Goal: Information Seeking & Learning: Learn about a topic

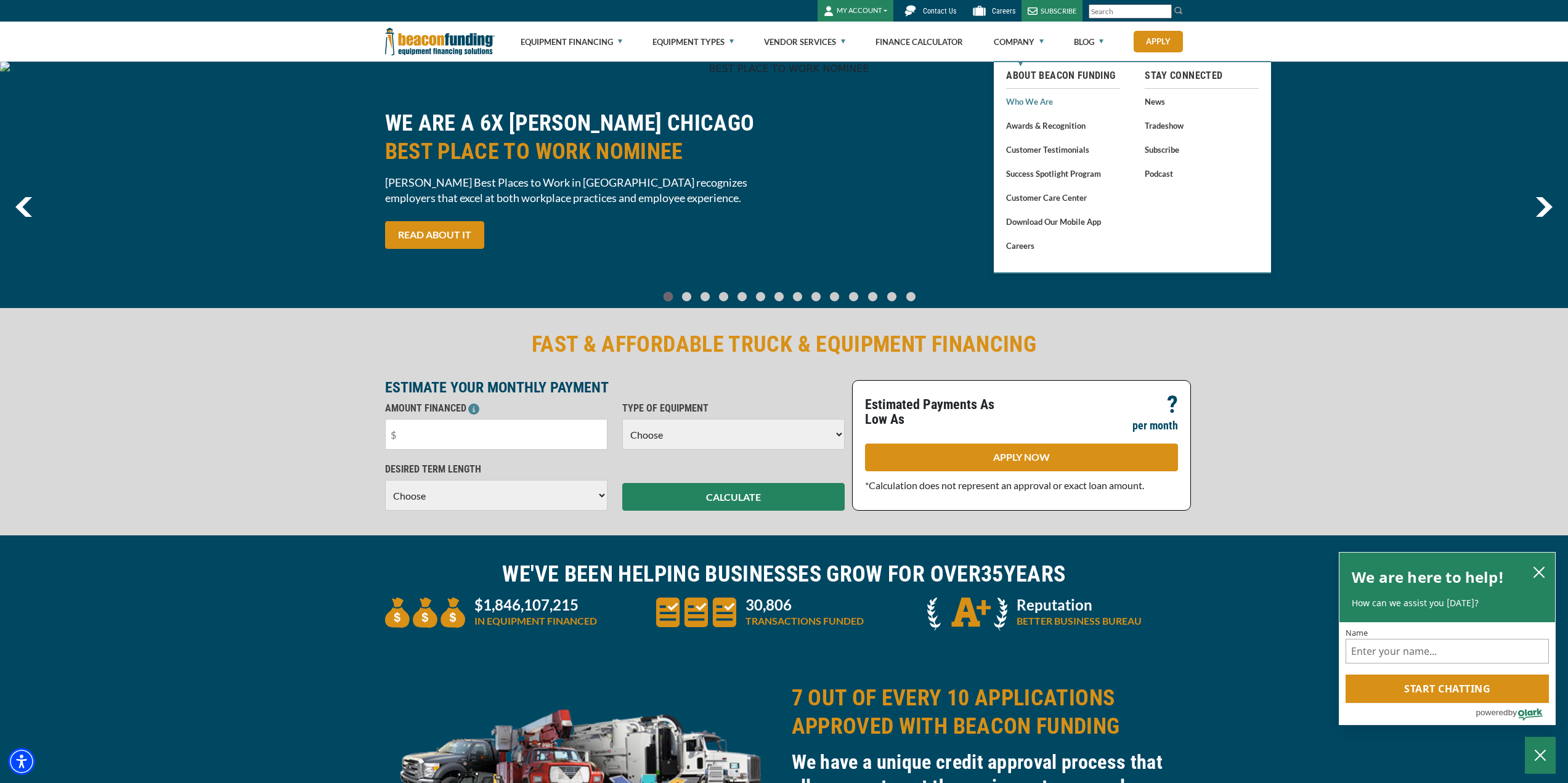
click at [1013, 99] on link "Who We Are" at bounding box center [1063, 101] width 114 height 16
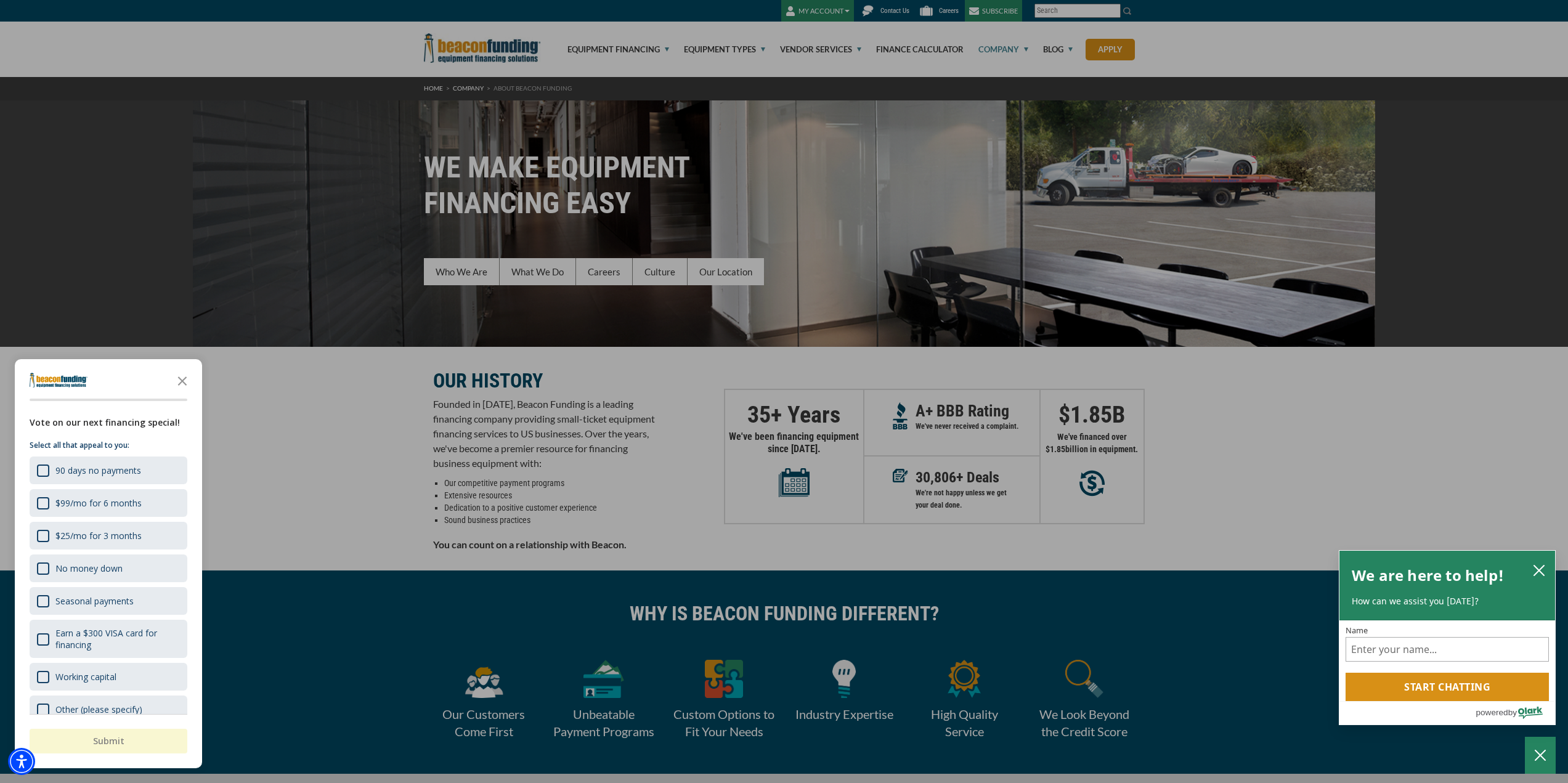
click at [1008, 148] on div "button" at bounding box center [784, 391] width 1568 height 783
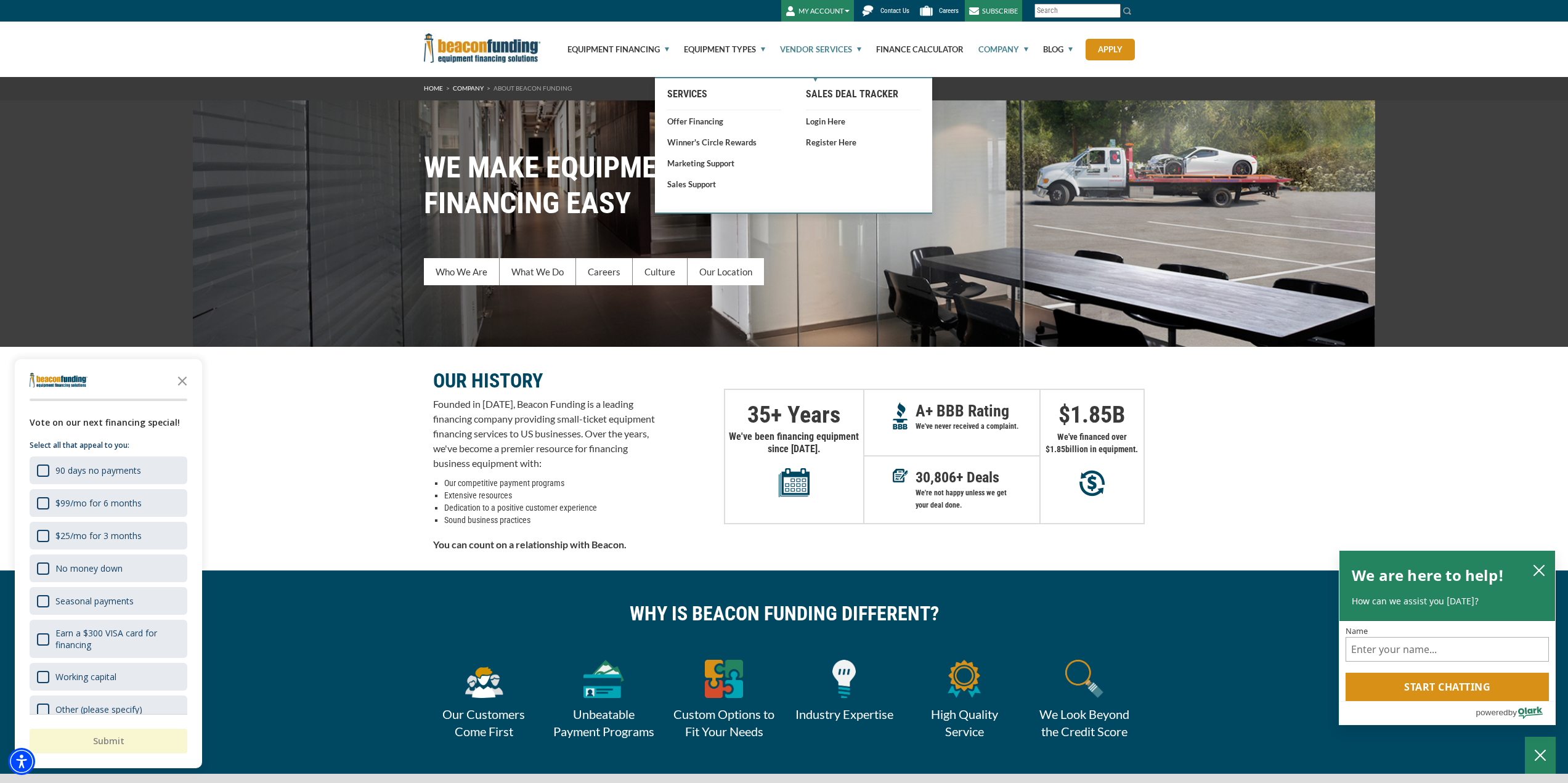
click at [808, 47] on link "Vendor Services" at bounding box center [813, 49] width 96 height 56
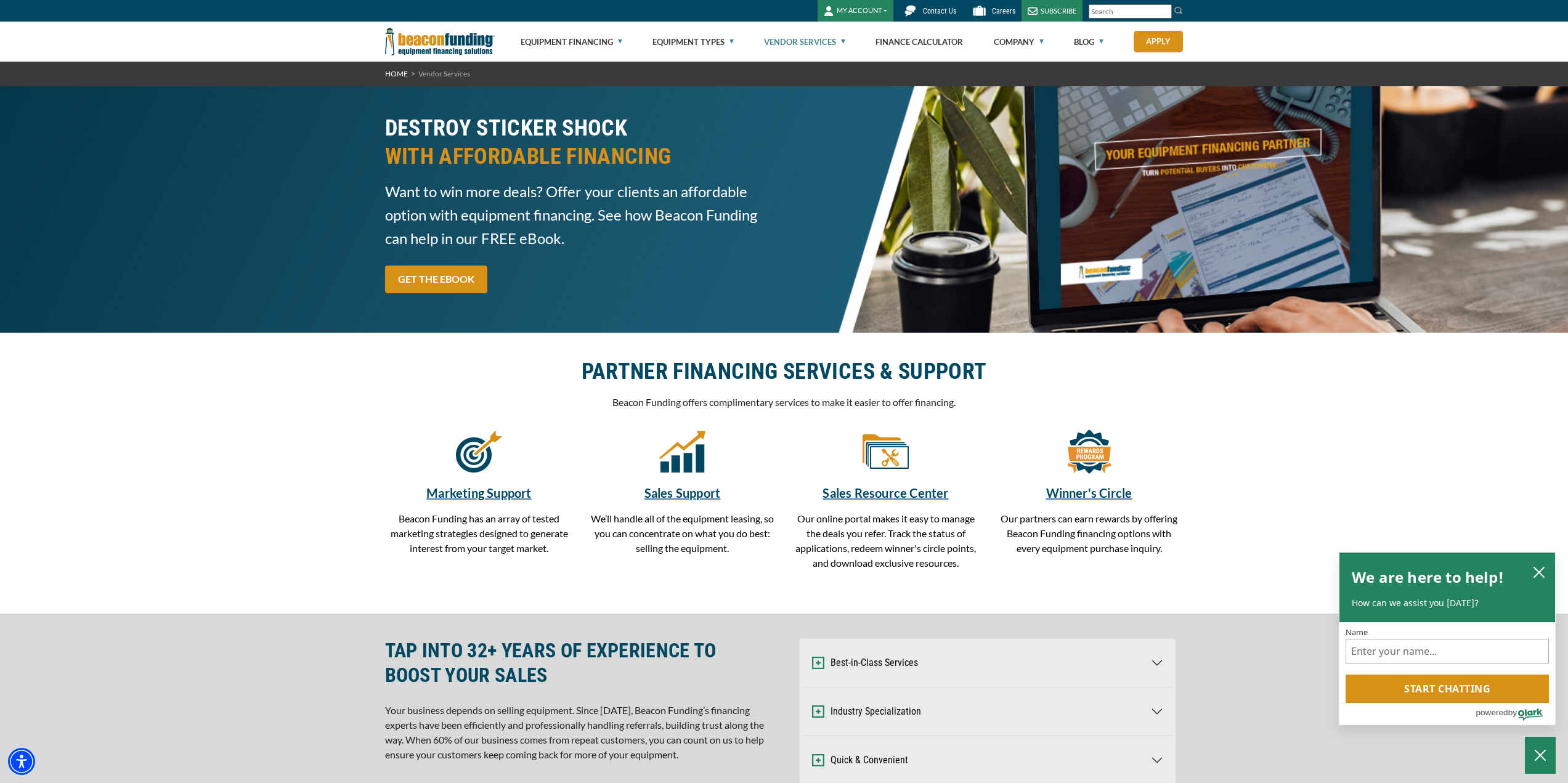
click at [807, 45] on link "Vendor Services" at bounding box center [804, 42] width 82 height 39
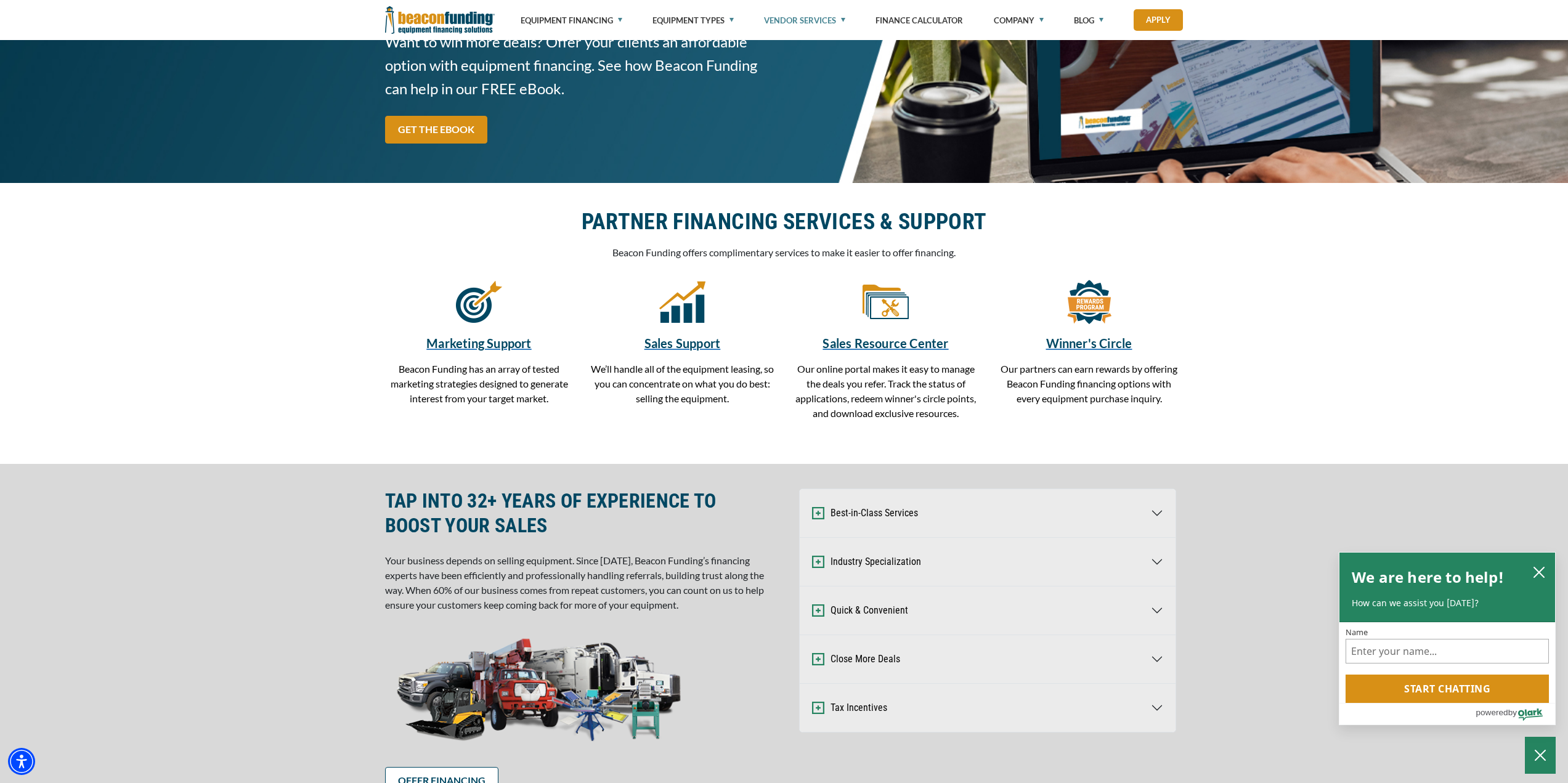
scroll to position [185, 0]
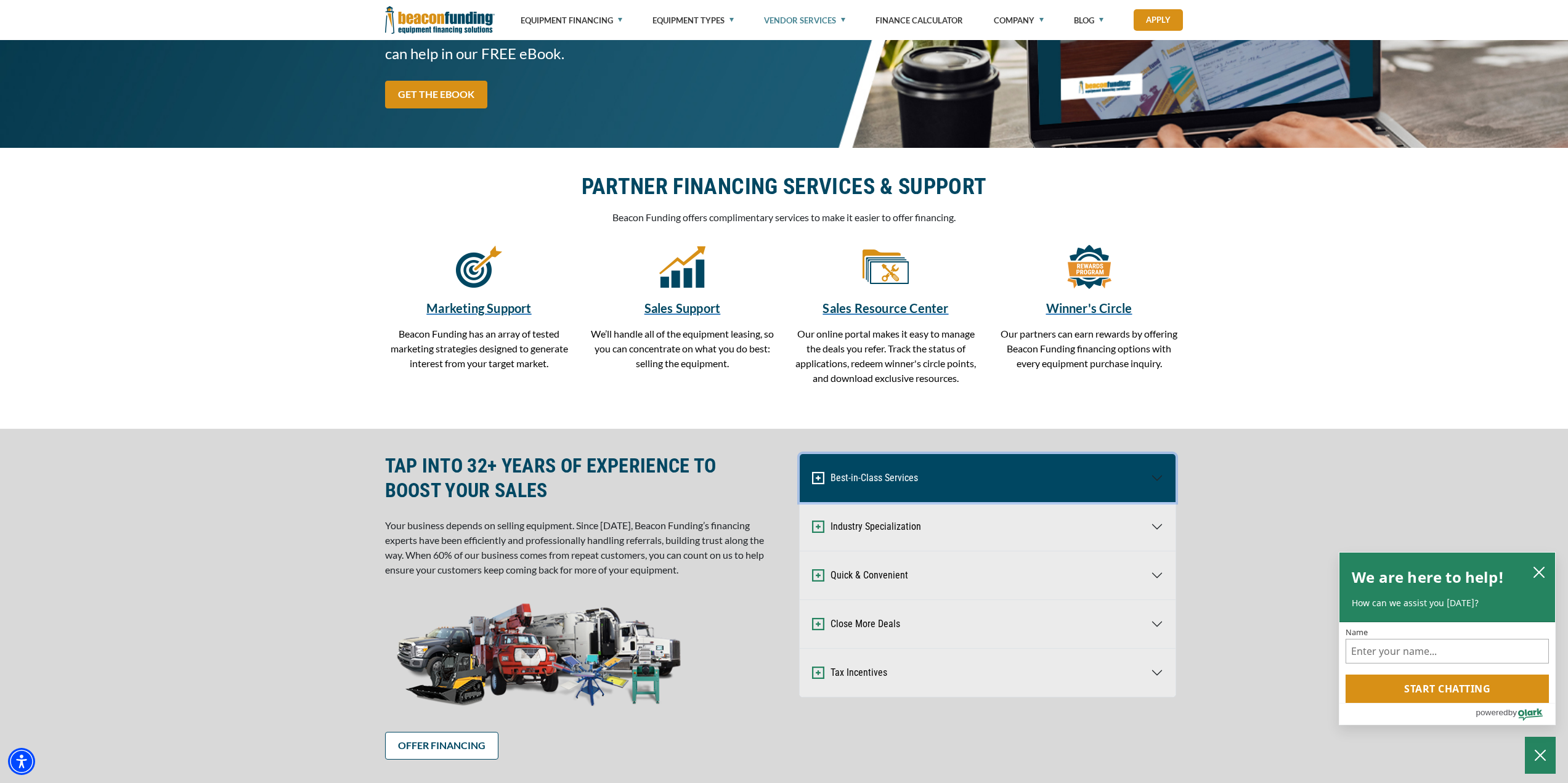
click at [869, 482] on button "Best-in-Class Services" at bounding box center [987, 478] width 376 height 48
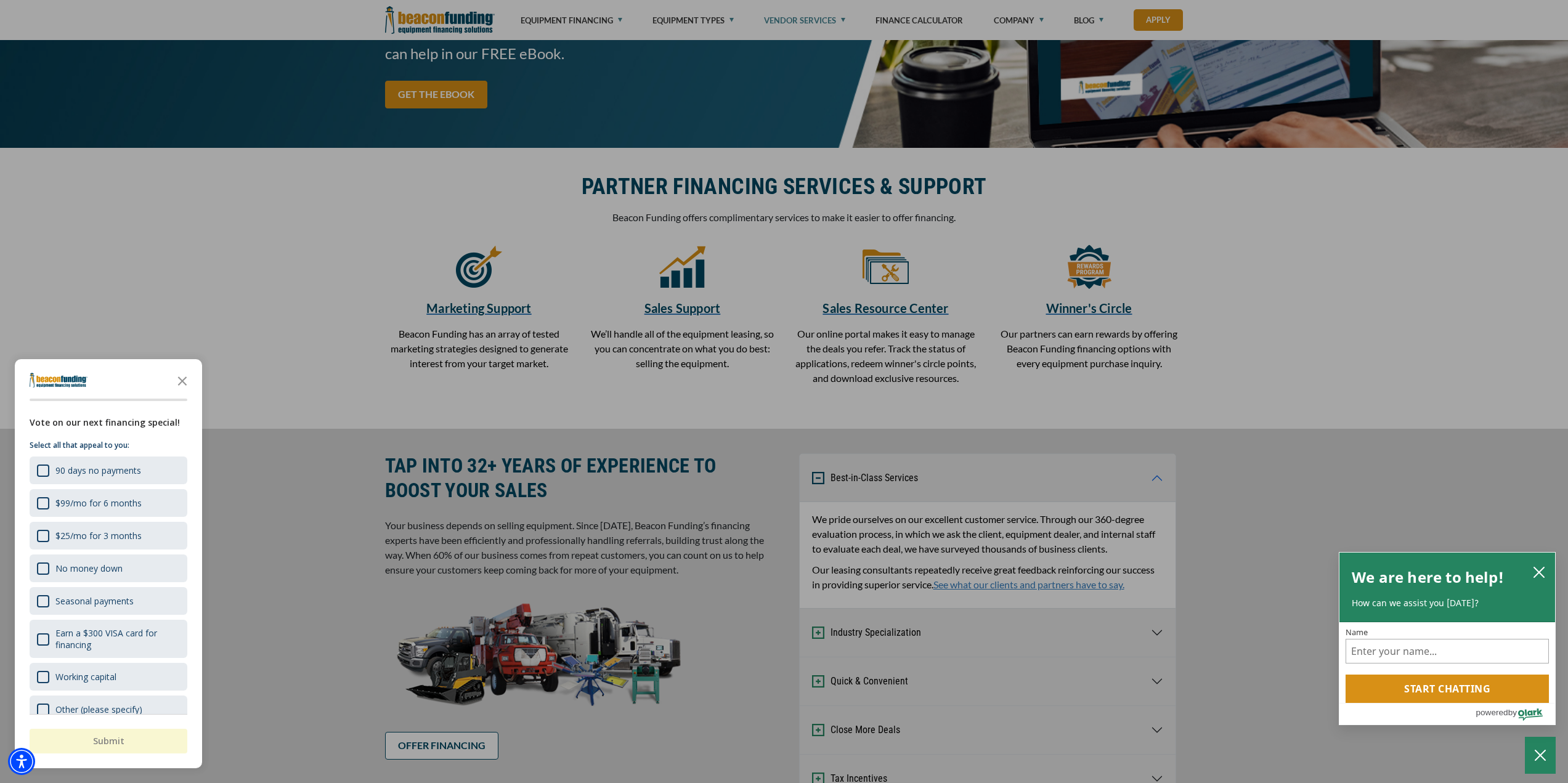
click at [795, 519] on div "button" at bounding box center [784, 391] width 1568 height 783
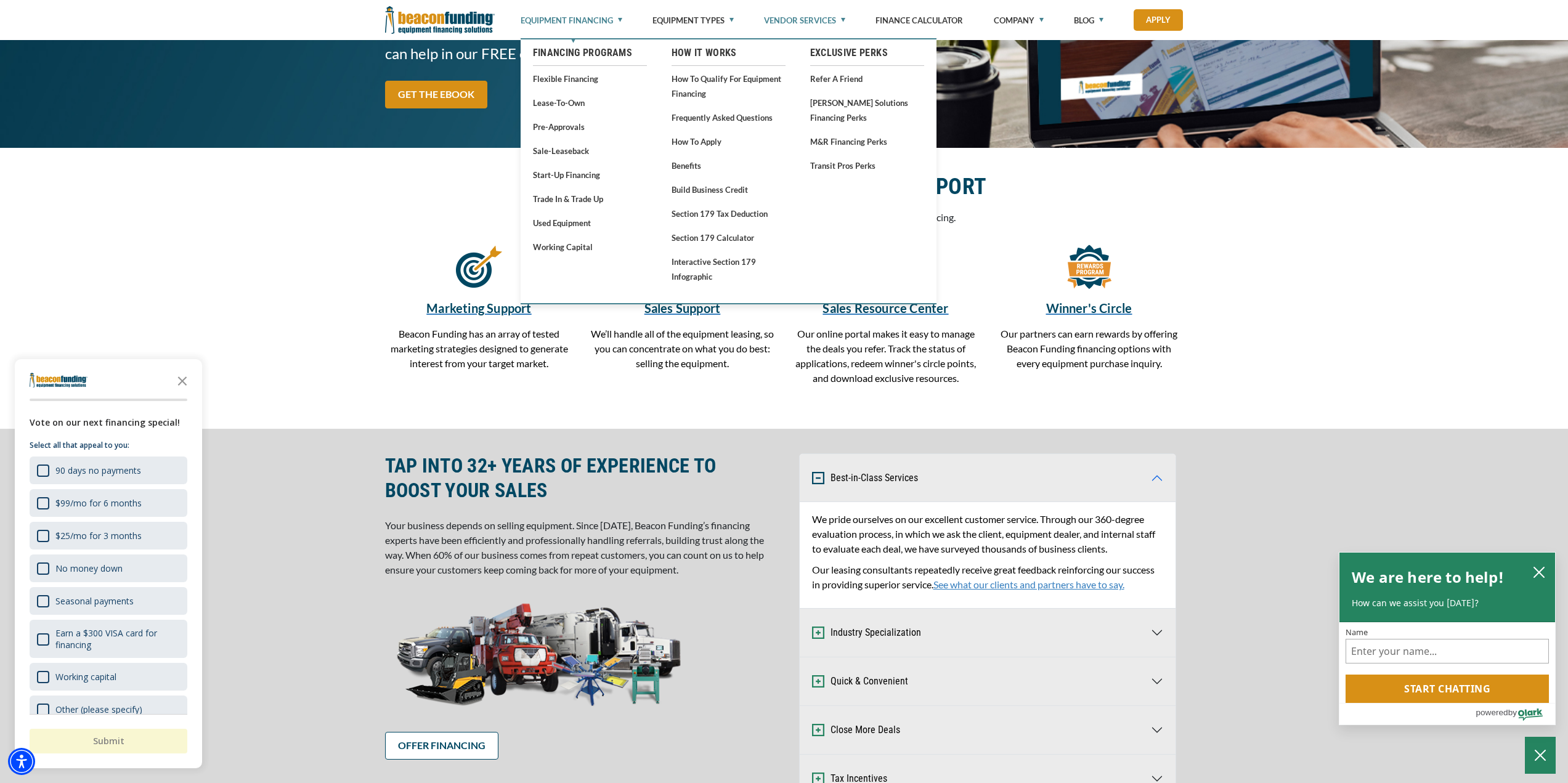
click at [547, 18] on link "Equipment Financing" at bounding box center [570, 20] width 101 height 41
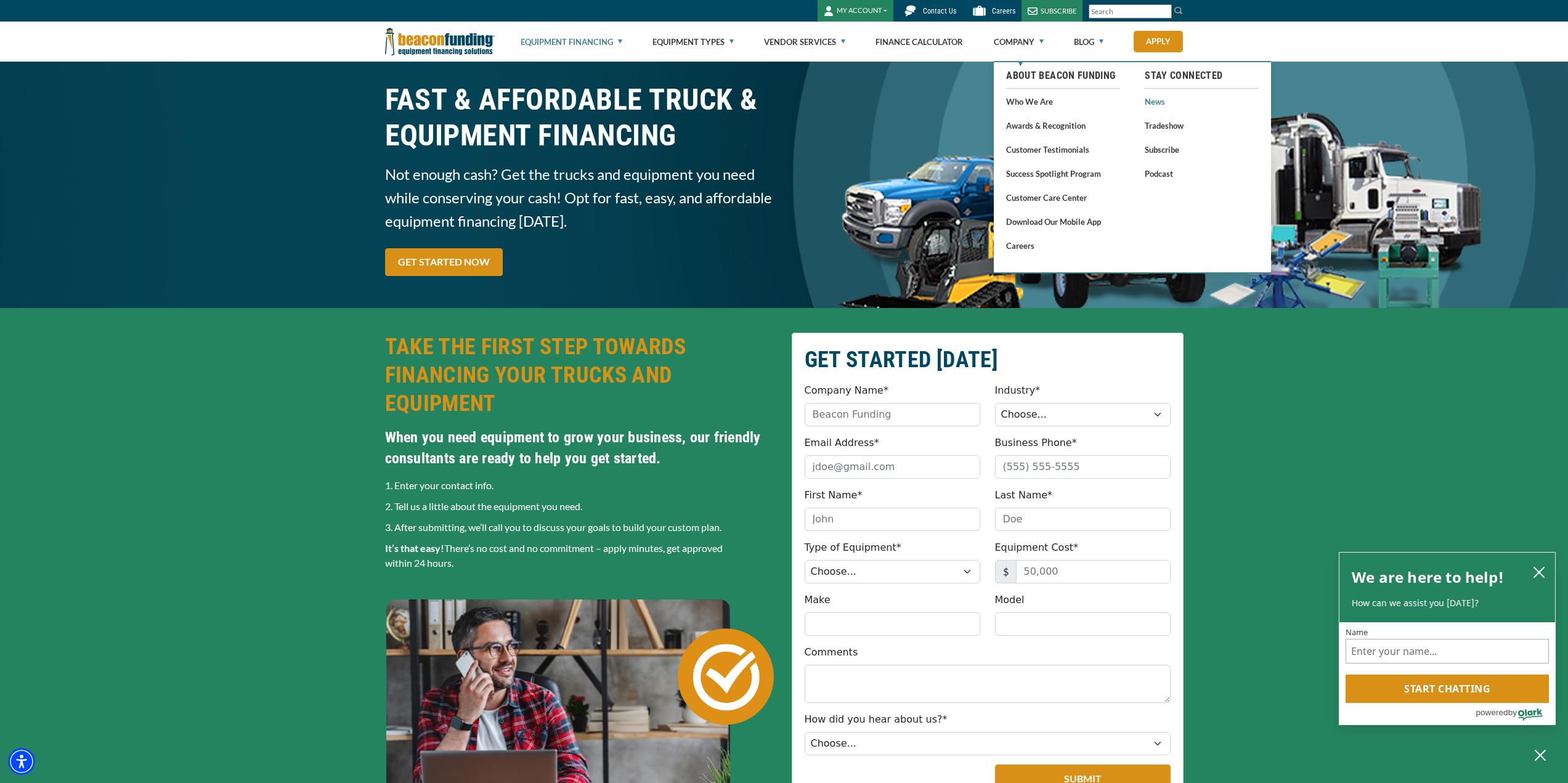
click at [1157, 97] on body "Skip to main content Enable accessibility for low vision Open the accessibility…" at bounding box center [784, 391] width 1568 height 783
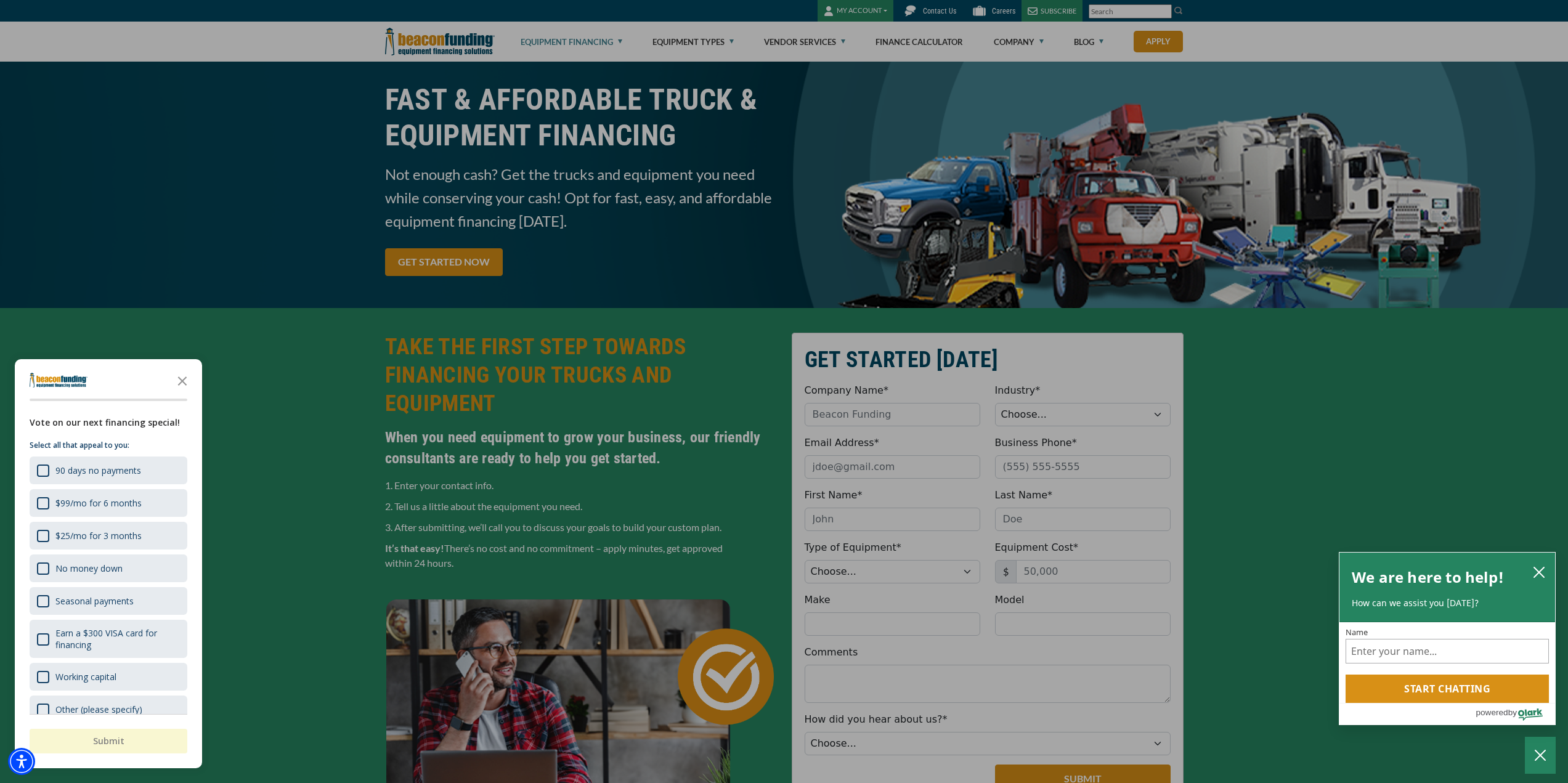
click at [1089, 41] on div "button" at bounding box center [784, 391] width 1568 height 783
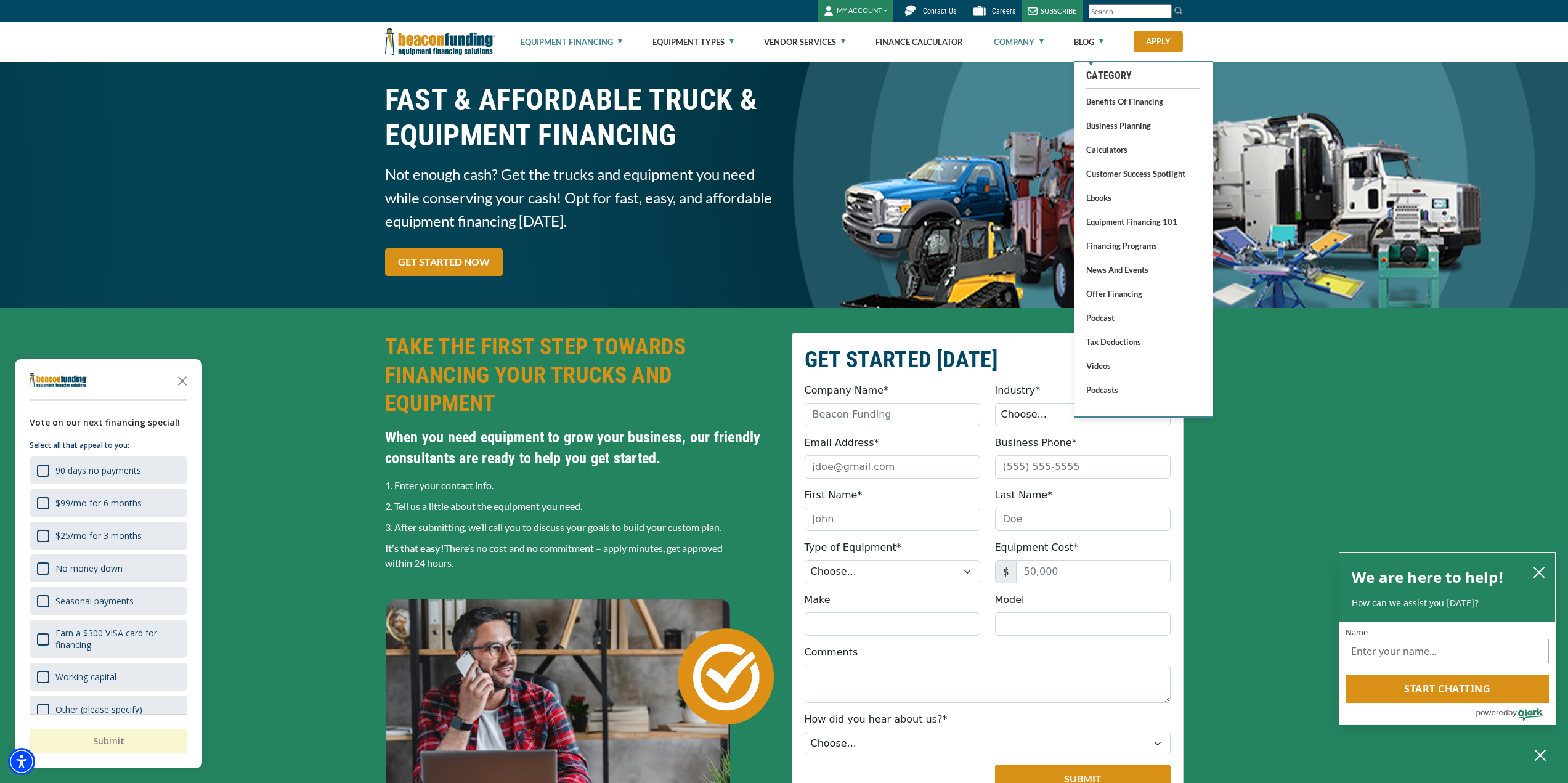
click at [1024, 41] on link "Company" at bounding box center [1019, 42] width 50 height 39
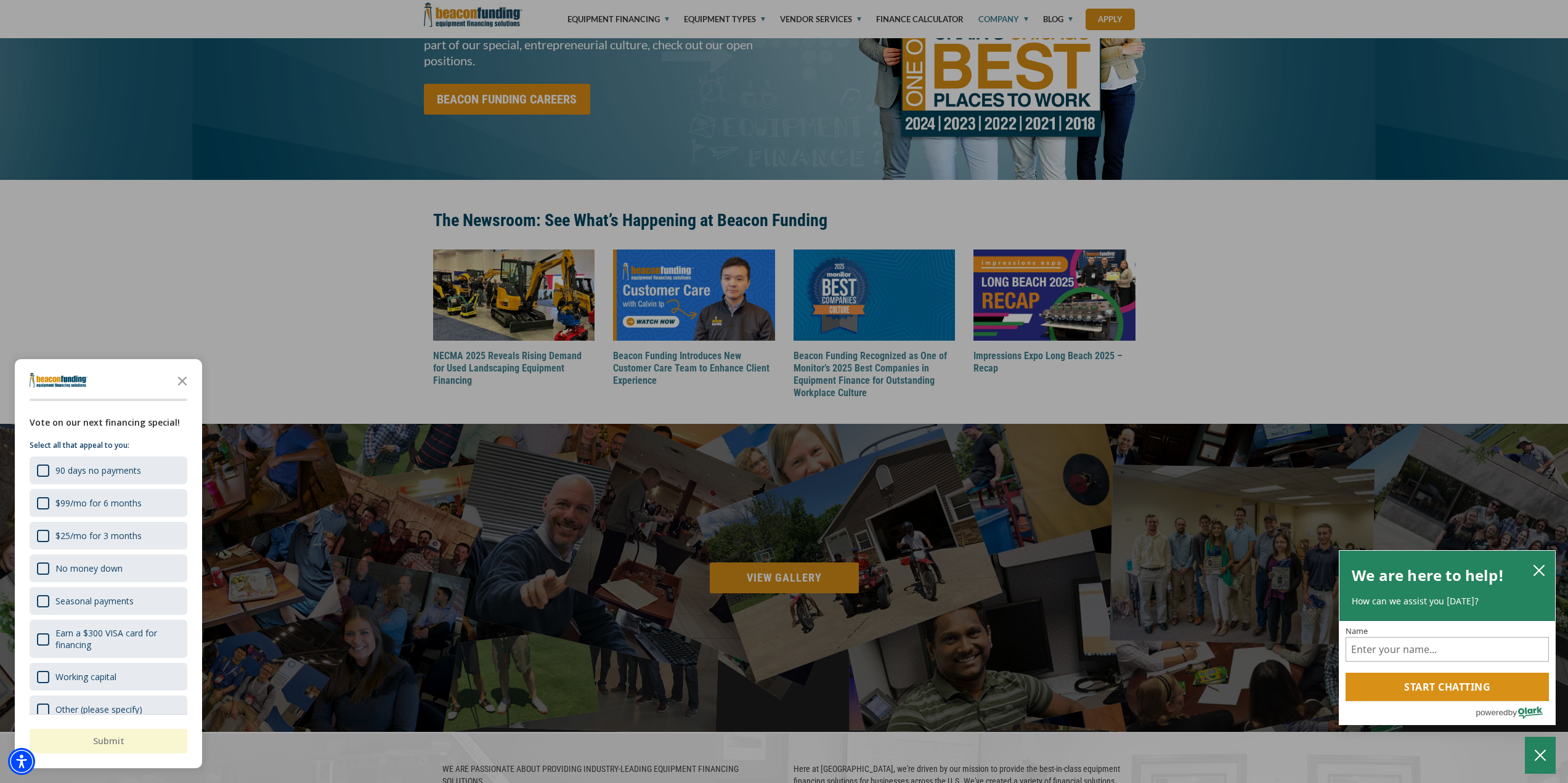
scroll to position [1280, 0]
click at [1000, 19] on div "button" at bounding box center [784, 391] width 1568 height 783
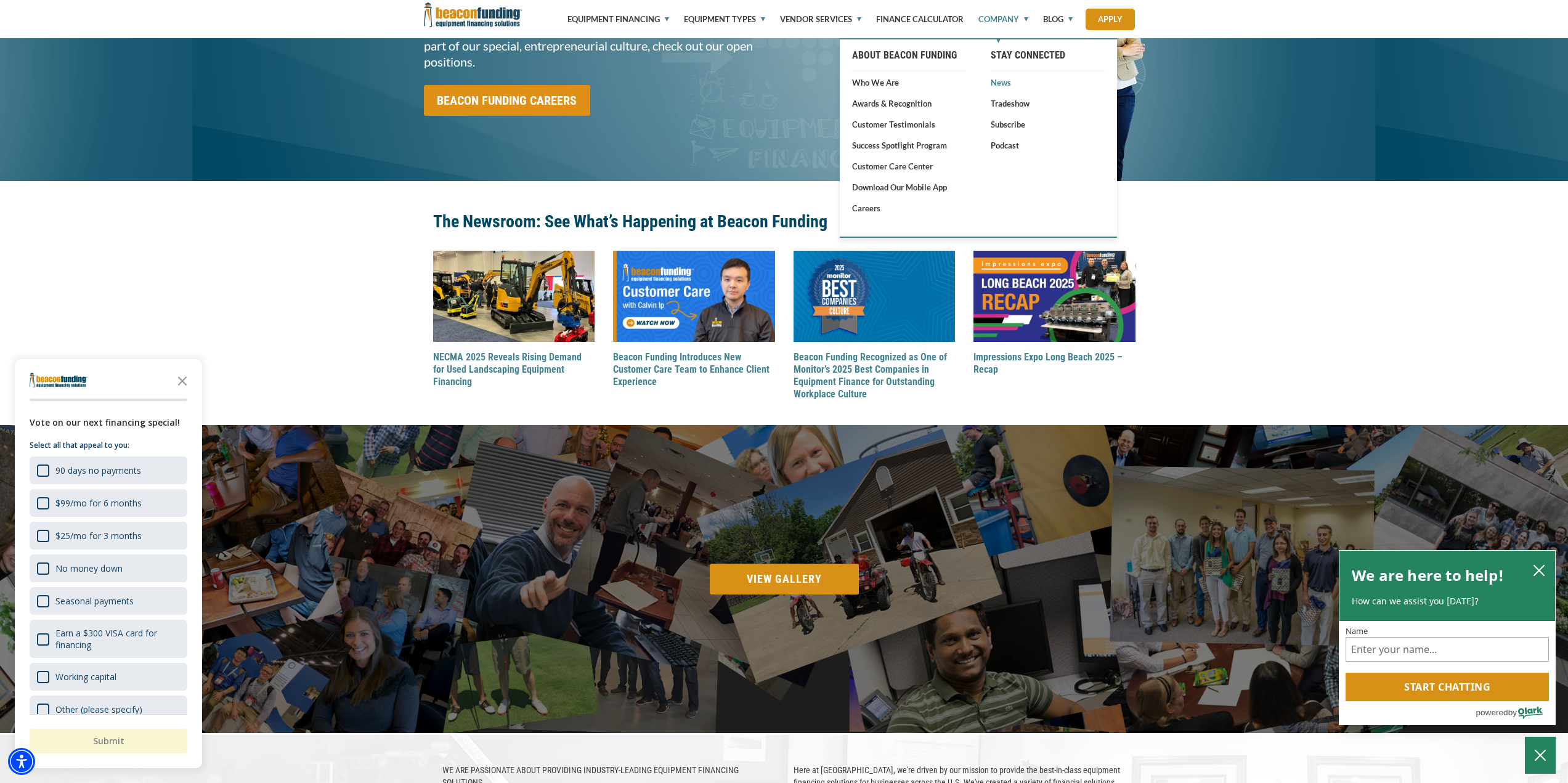
click at [1000, 81] on link "News" at bounding box center [1048, 82] width 114 height 12
